Goal: Information Seeking & Learning: Compare options

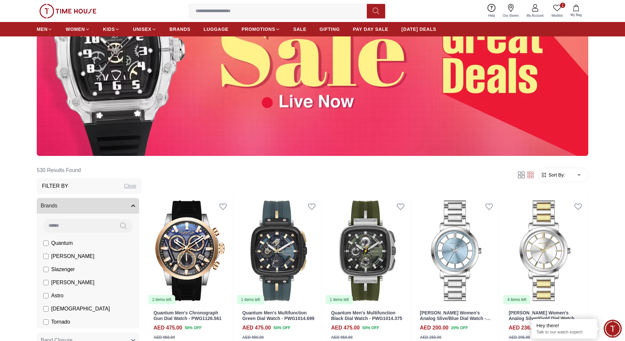
scroll to position [197, 0]
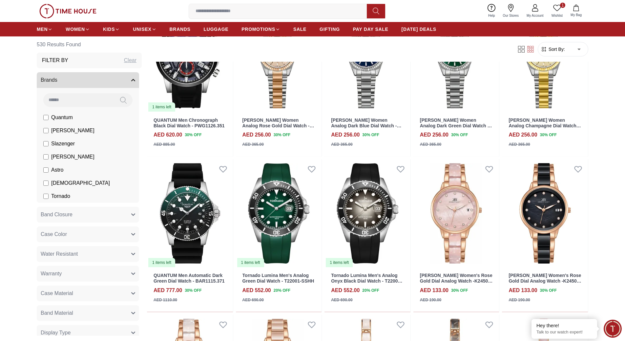
scroll to position [2226, 0]
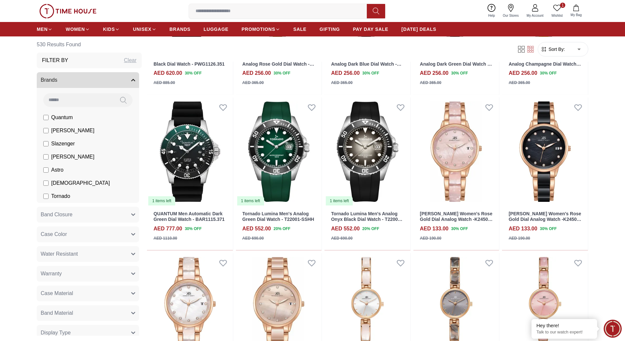
drag, startPoint x: 233, startPoint y: 21, endPoint x: 228, endPoint y: 16, distance: 7.7
click at [233, 21] on div "1 Wishlist My Bag Help Our Stores My Account 1 Wishlist My Bag" at bounding box center [312, 11] width 551 height 22
click at [228, 16] on input at bounding box center [280, 11] width 183 height 13
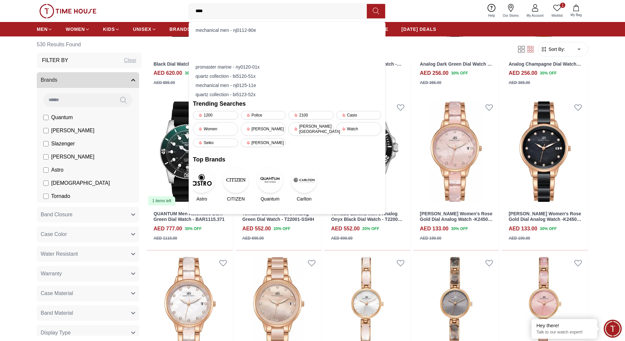
type input "*****"
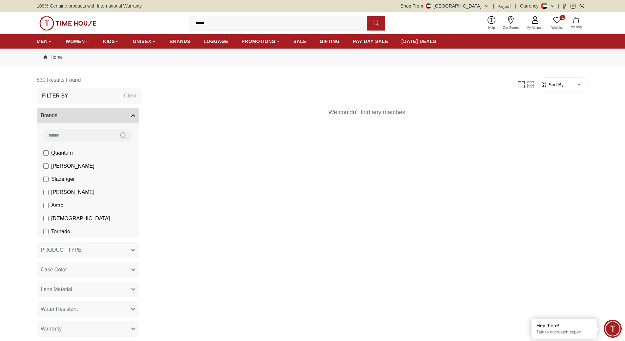
click at [225, 26] on input "*****" at bounding box center [280, 23] width 183 height 13
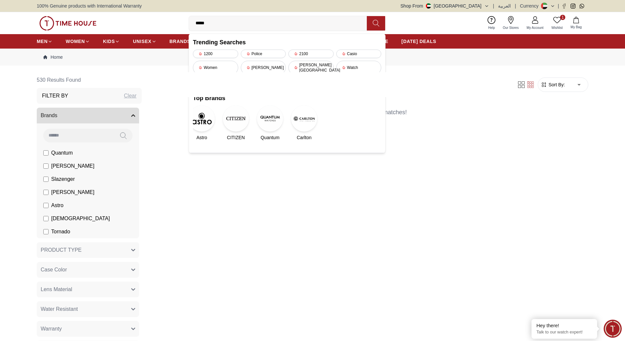
type input "****"
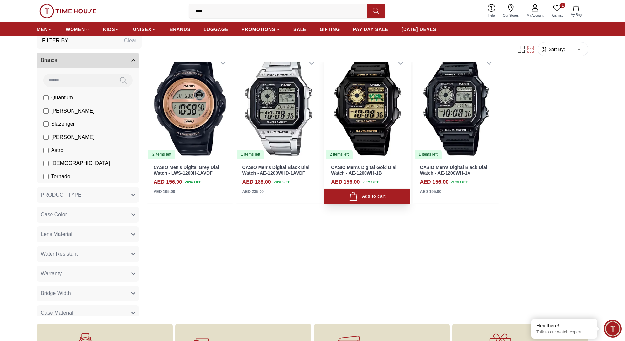
scroll to position [66, 0]
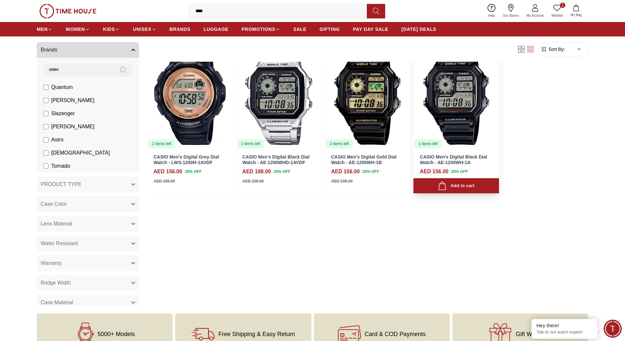
click at [457, 160] on link "CASIO Men's Digital Black Dial Watch - AE-1200WH-1A" at bounding box center [453, 159] width 67 height 11
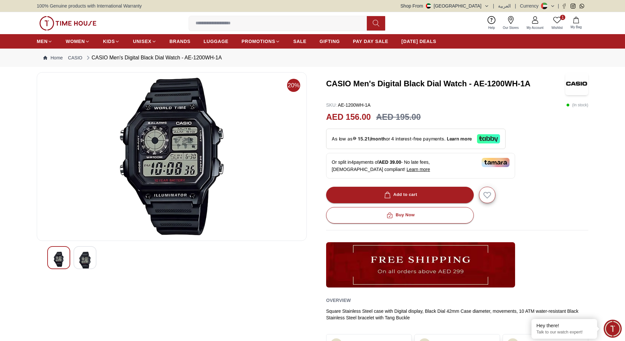
click at [557, 23] on icon at bounding box center [557, 20] width 8 height 6
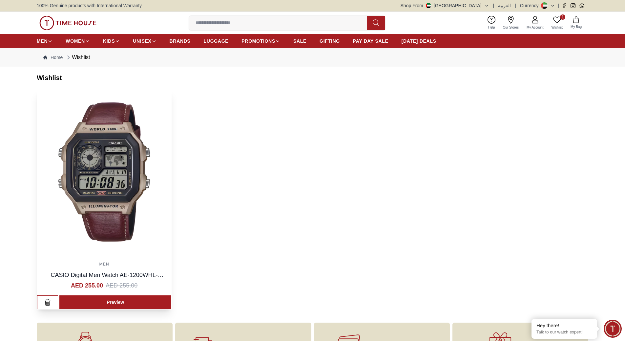
scroll to position [98, 0]
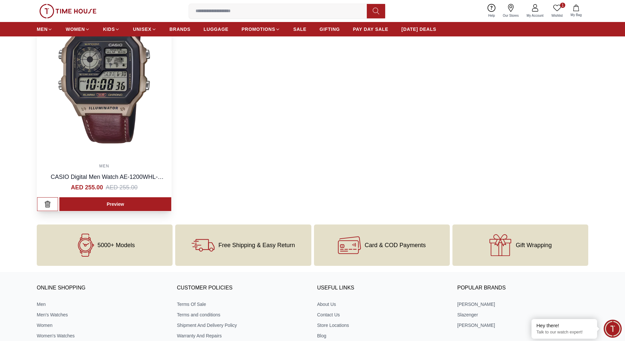
click at [113, 142] on img at bounding box center [104, 73] width 134 height 165
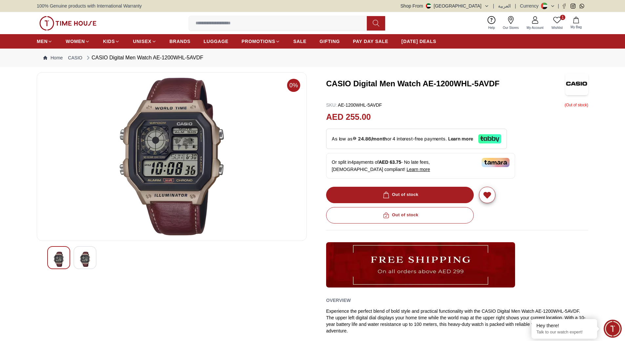
click at [186, 212] on img at bounding box center [171, 156] width 259 height 157
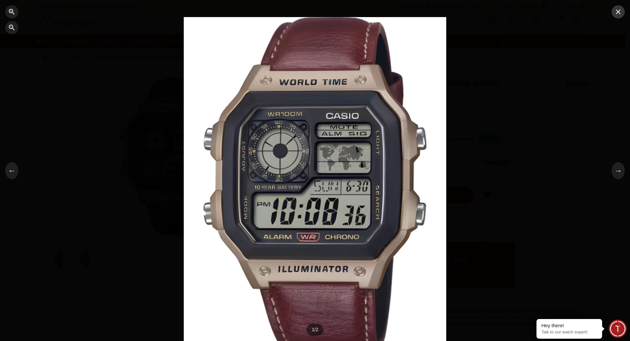
click at [618, 17] on button "button" at bounding box center [617, 11] width 13 height 13
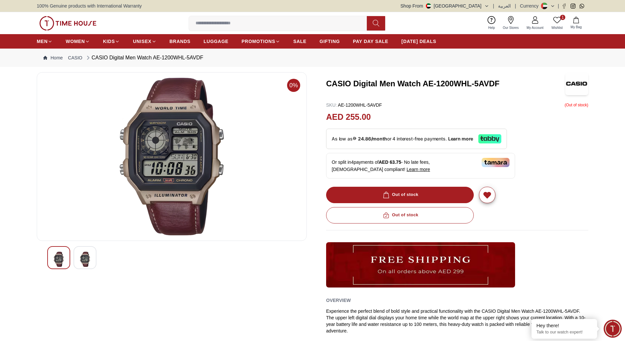
click at [206, 143] on img at bounding box center [171, 156] width 259 height 157
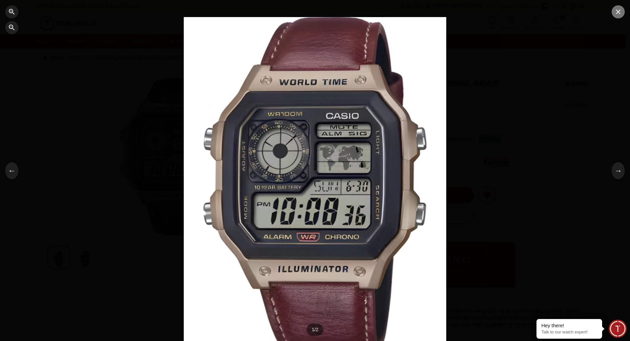
click at [616, 9] on icon "button" at bounding box center [618, 12] width 8 height 8
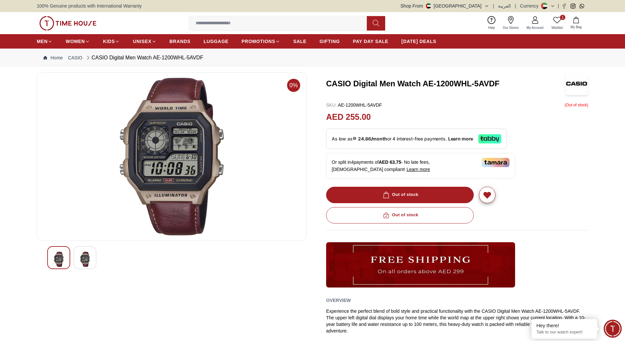
click at [415, 82] on h3 "CASIO Digital Men Watch AE-1200WHL-5AVDF" at bounding box center [445, 83] width 239 height 10
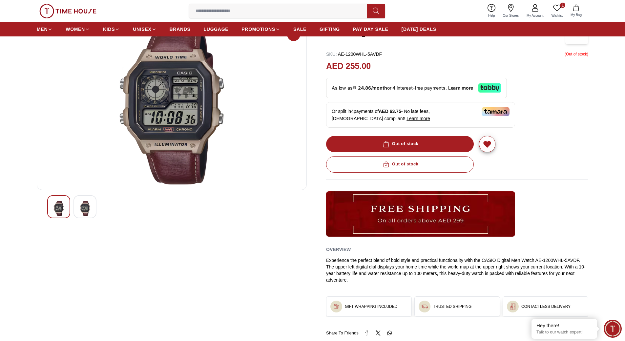
scroll to position [131, 0]
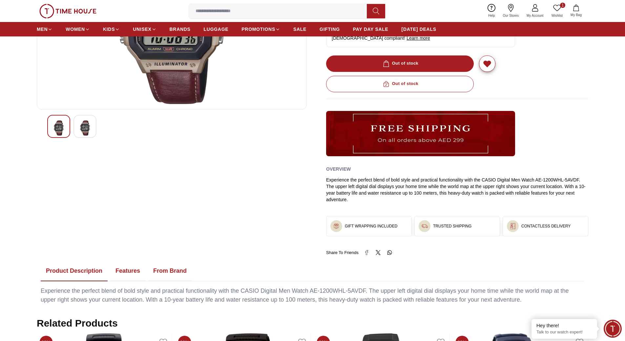
click at [130, 272] on button "Features" at bounding box center [127, 271] width 35 height 20
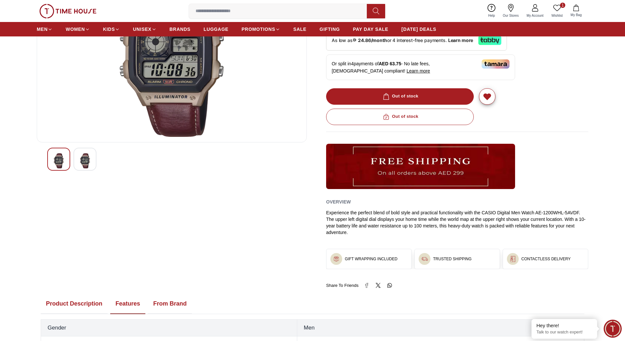
scroll to position [164, 0]
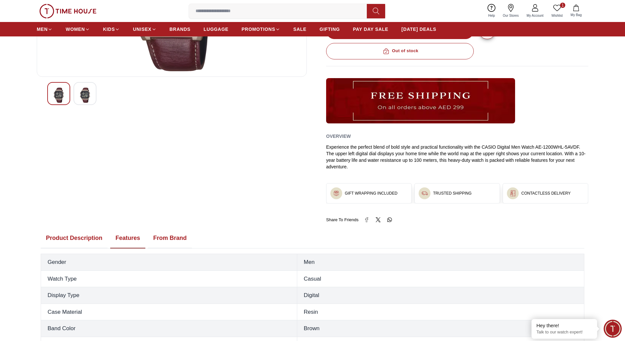
click at [171, 241] on button "From Brand" at bounding box center [170, 238] width 44 height 20
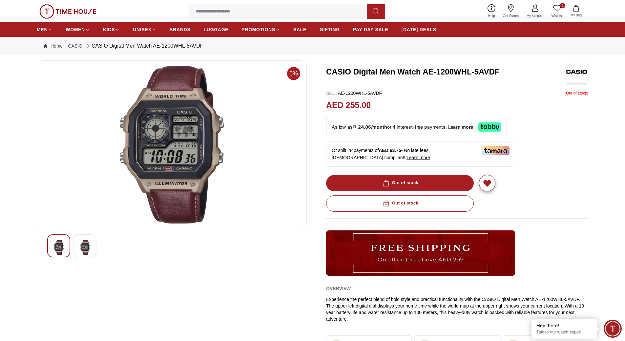
scroll to position [0, 0]
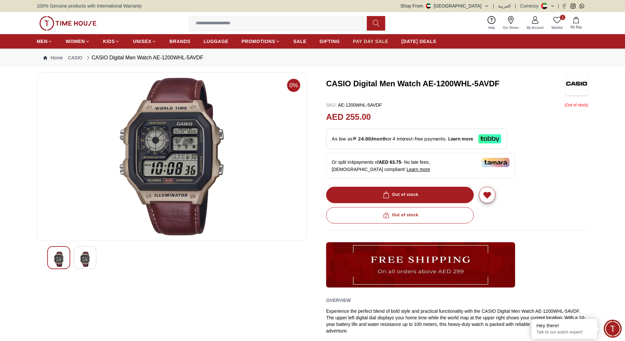
click at [375, 41] on span "PAY DAY SALE" at bounding box center [370, 41] width 35 height 7
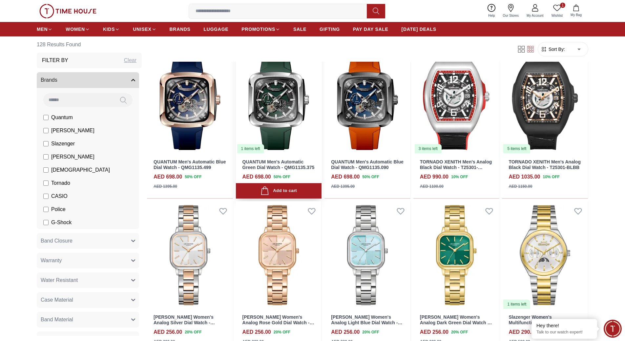
scroll to position [262, 0]
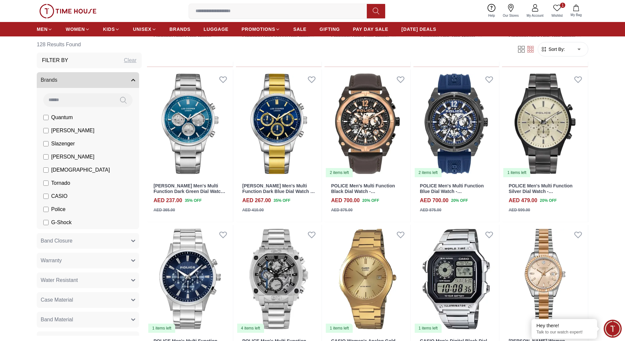
scroll to position [2197, 0]
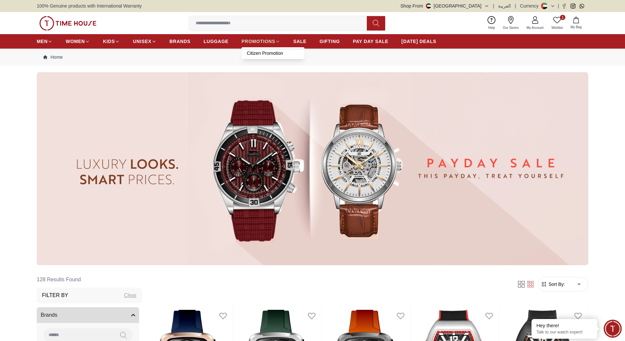
click at [246, 42] on span "PROMOTIONS" at bounding box center [258, 41] width 34 height 7
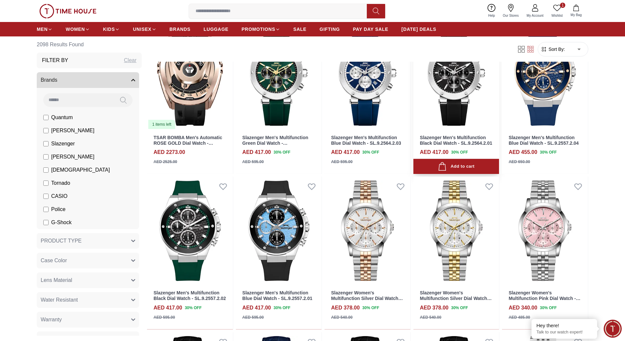
scroll to position [164, 0]
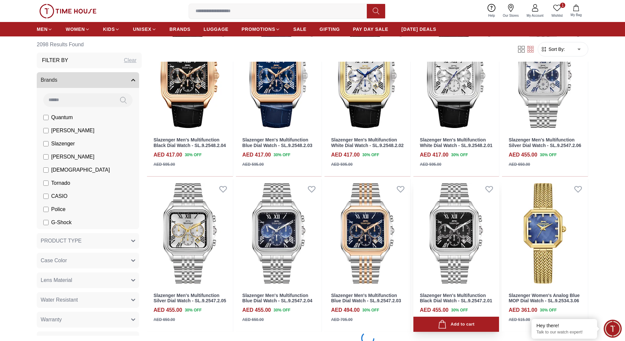
scroll to position [394, 0]
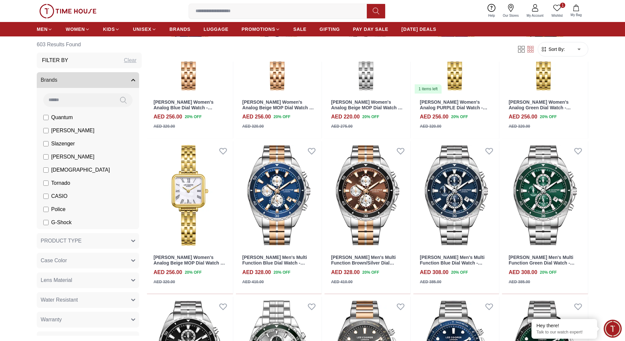
scroll to position [1804, 0]
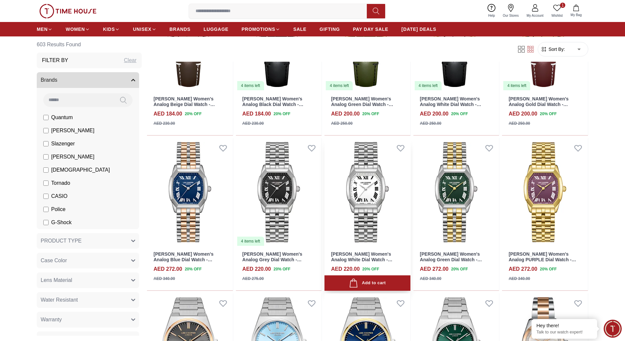
scroll to position [2689, 0]
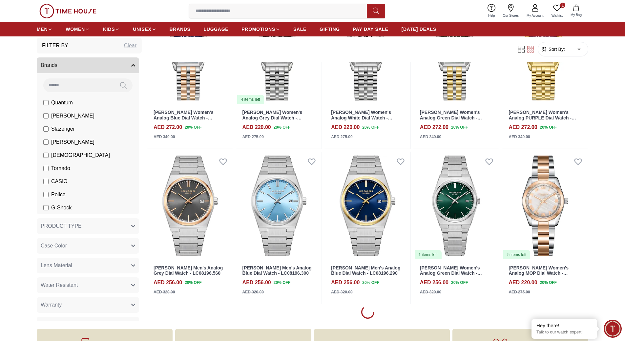
scroll to position [3133, 0]
